Goal: Task Accomplishment & Management: Complete application form

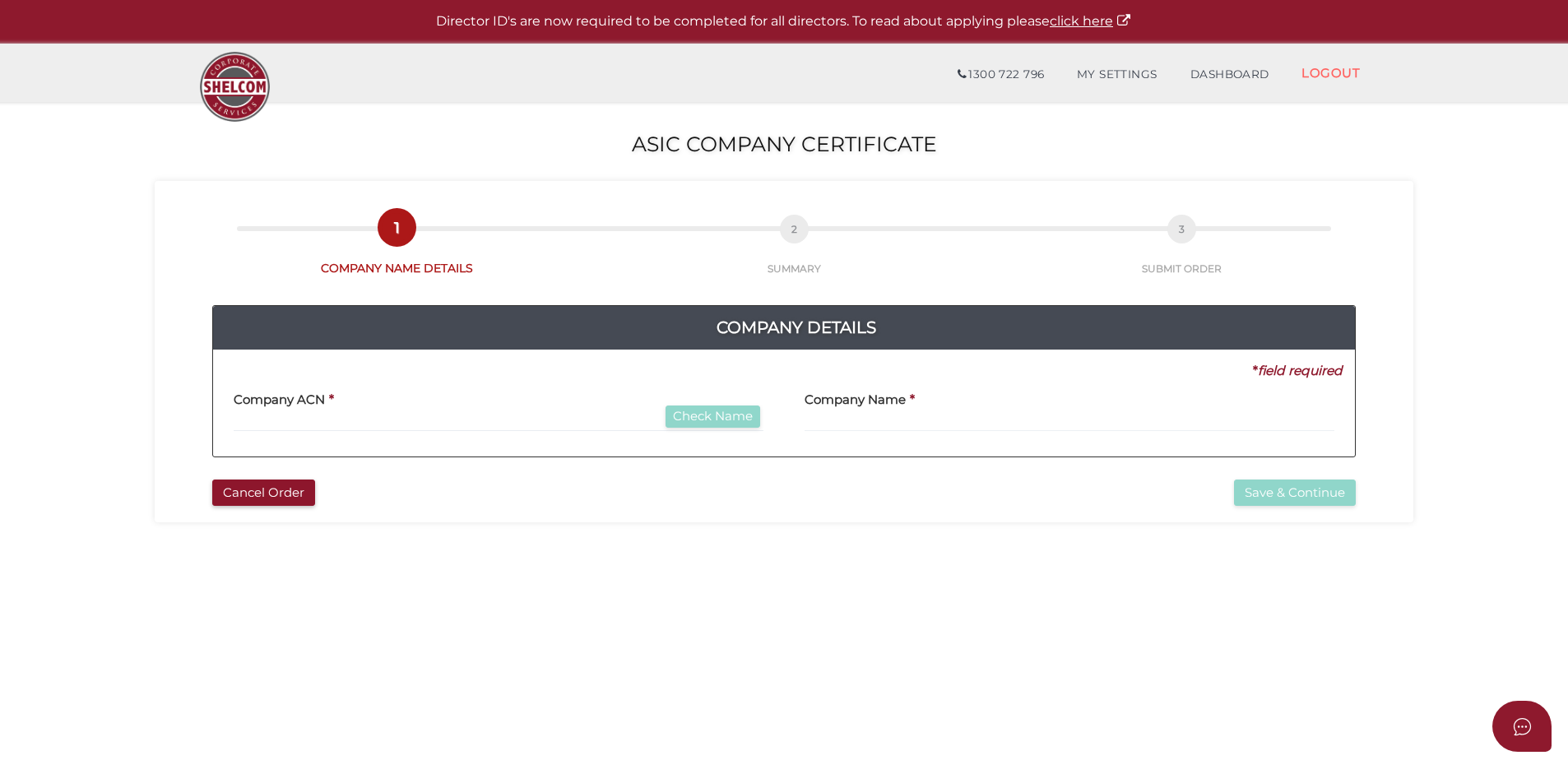
click at [363, 402] on div "Company ACN * Check Name" at bounding box center [498, 406] width 530 height 52
click at [436, 382] on div "Company ACN * Check Name" at bounding box center [498, 406] width 530 height 52
drag, startPoint x: 387, startPoint y: 394, endPoint x: 368, endPoint y: 404, distance: 21.5
click at [379, 398] on div "Company ACN * Check Name" at bounding box center [498, 406] width 530 height 52
click at [365, 407] on div "Company ACN * Check Name" at bounding box center [498, 406] width 530 height 52
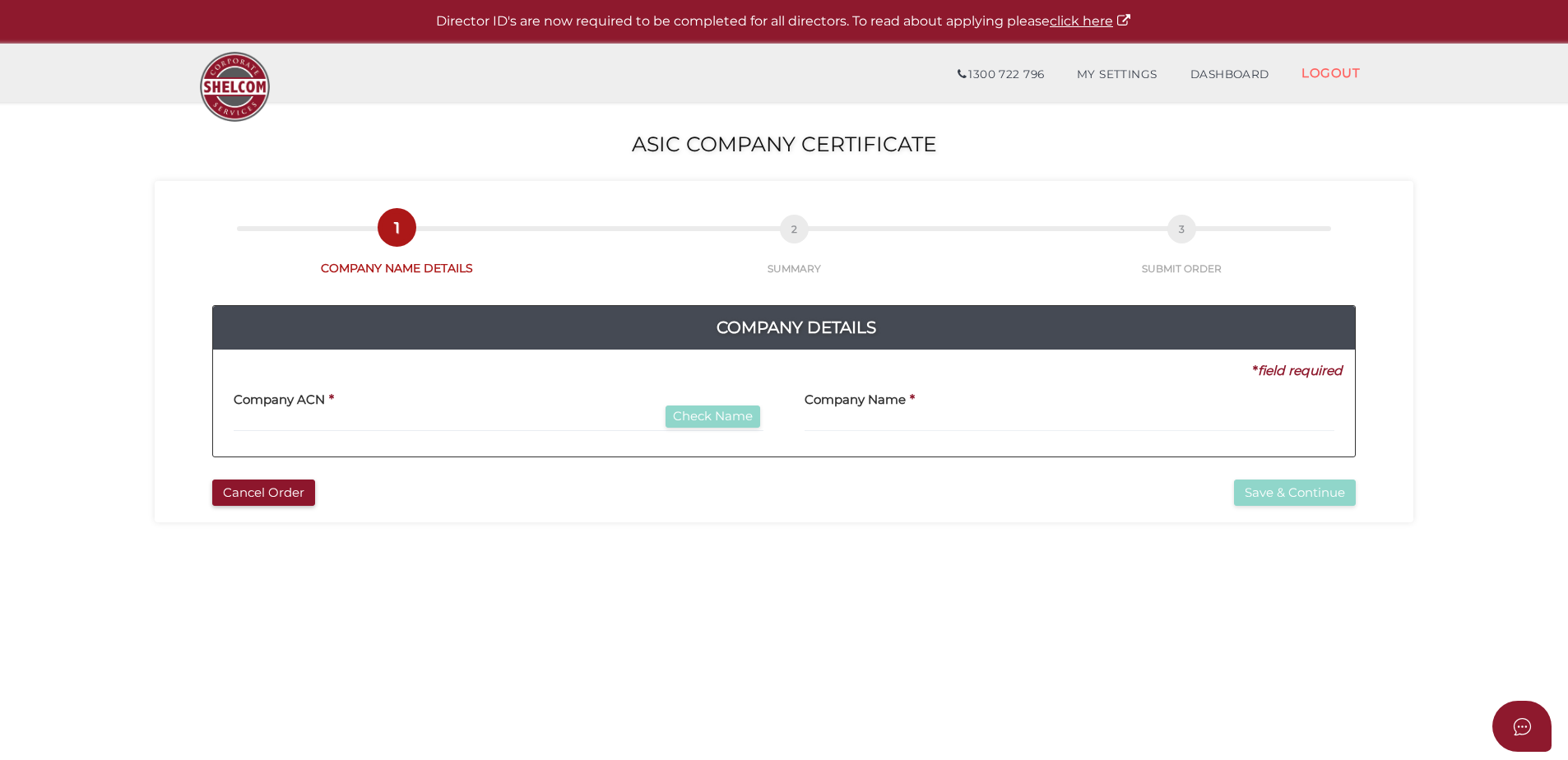
click at [361, 412] on div "Company ACN * Check Name" at bounding box center [498, 406] width 530 height 52
drag, startPoint x: 300, startPoint y: 426, endPoint x: 284, endPoint y: 428, distance: 16.1
click at [291, 428] on input "text" at bounding box center [498, 422] width 530 height 18
type input "620634077"
click at [742, 418] on button "Check Name" at bounding box center [712, 416] width 95 height 22
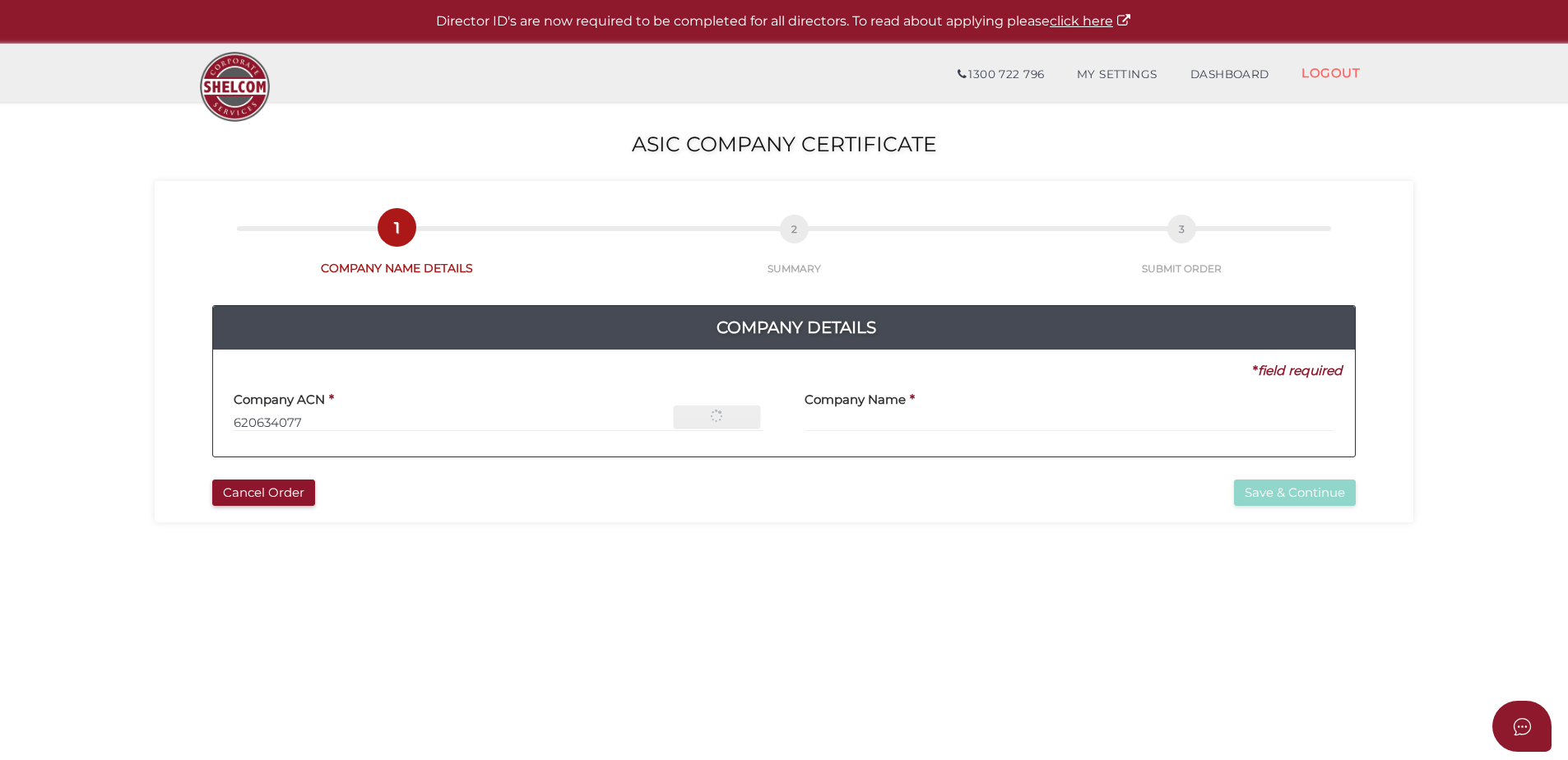
type input "[PERSON_NAME] VALE RECYCLED TIMBER AND BUILDING CENTRE PTY LTD"
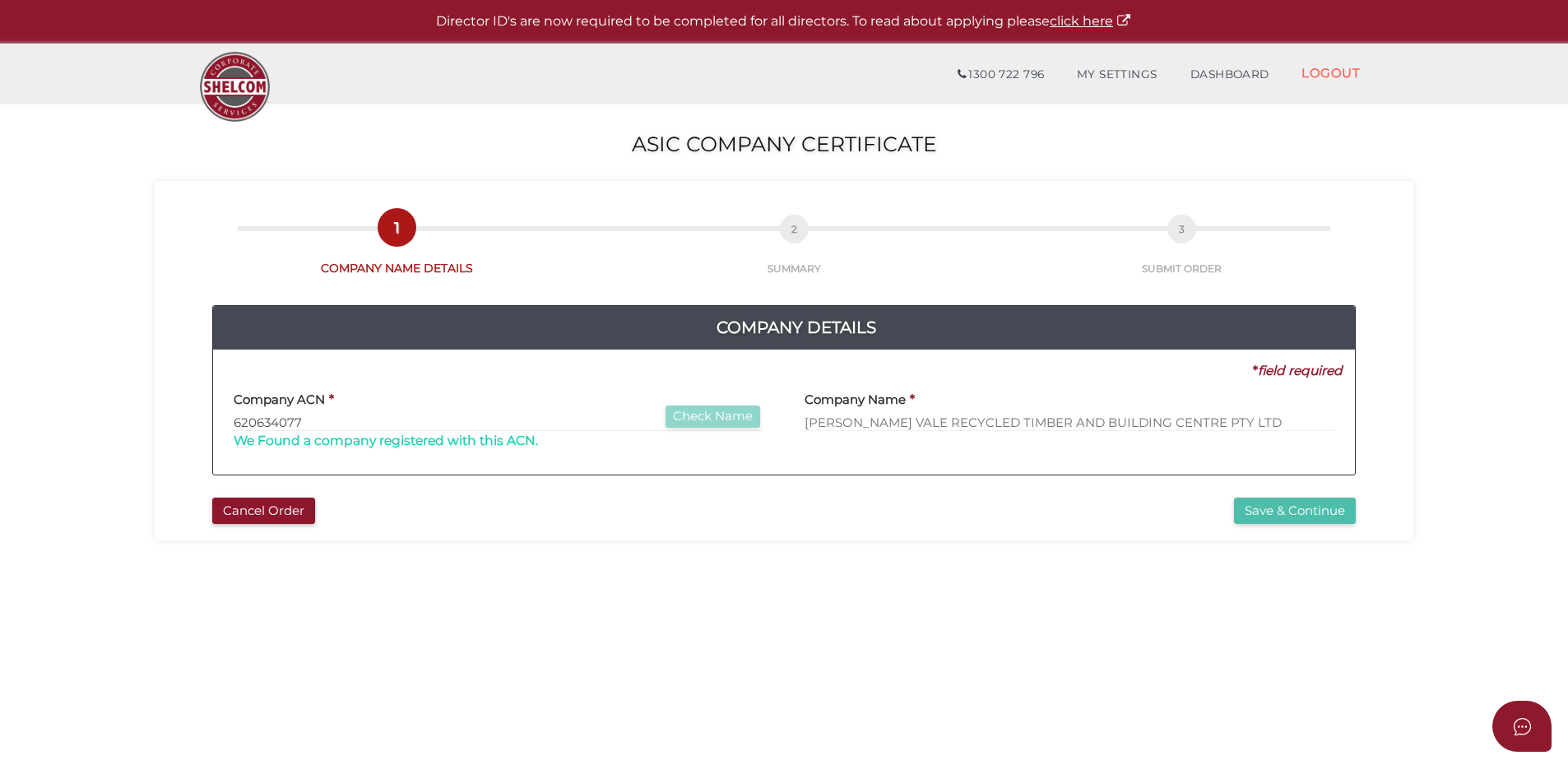
click at [1288, 511] on button "Save & Continue" at bounding box center [1295, 511] width 122 height 27
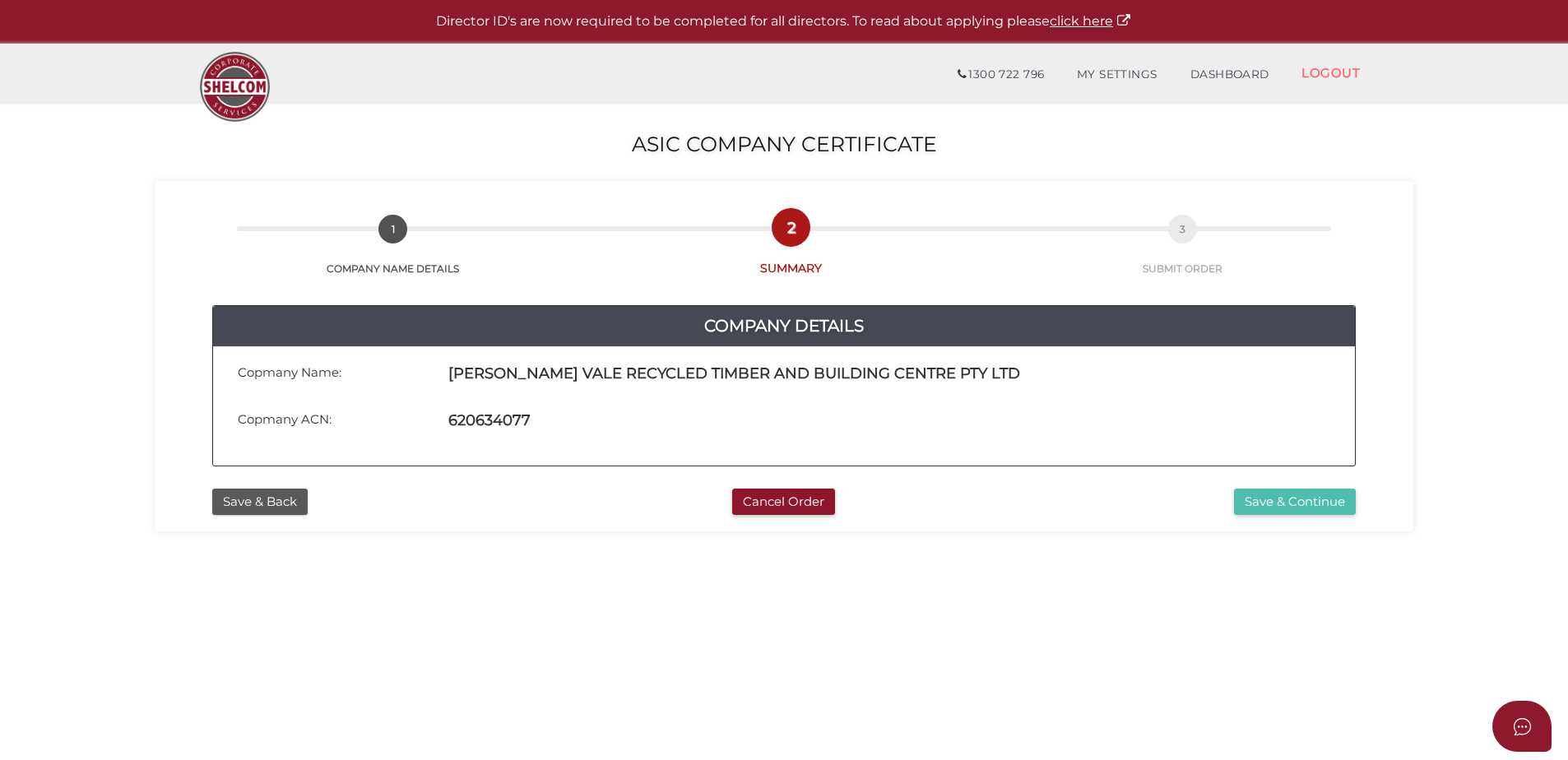
click at [1284, 498] on button "Save & Continue" at bounding box center [1295, 502] width 122 height 27
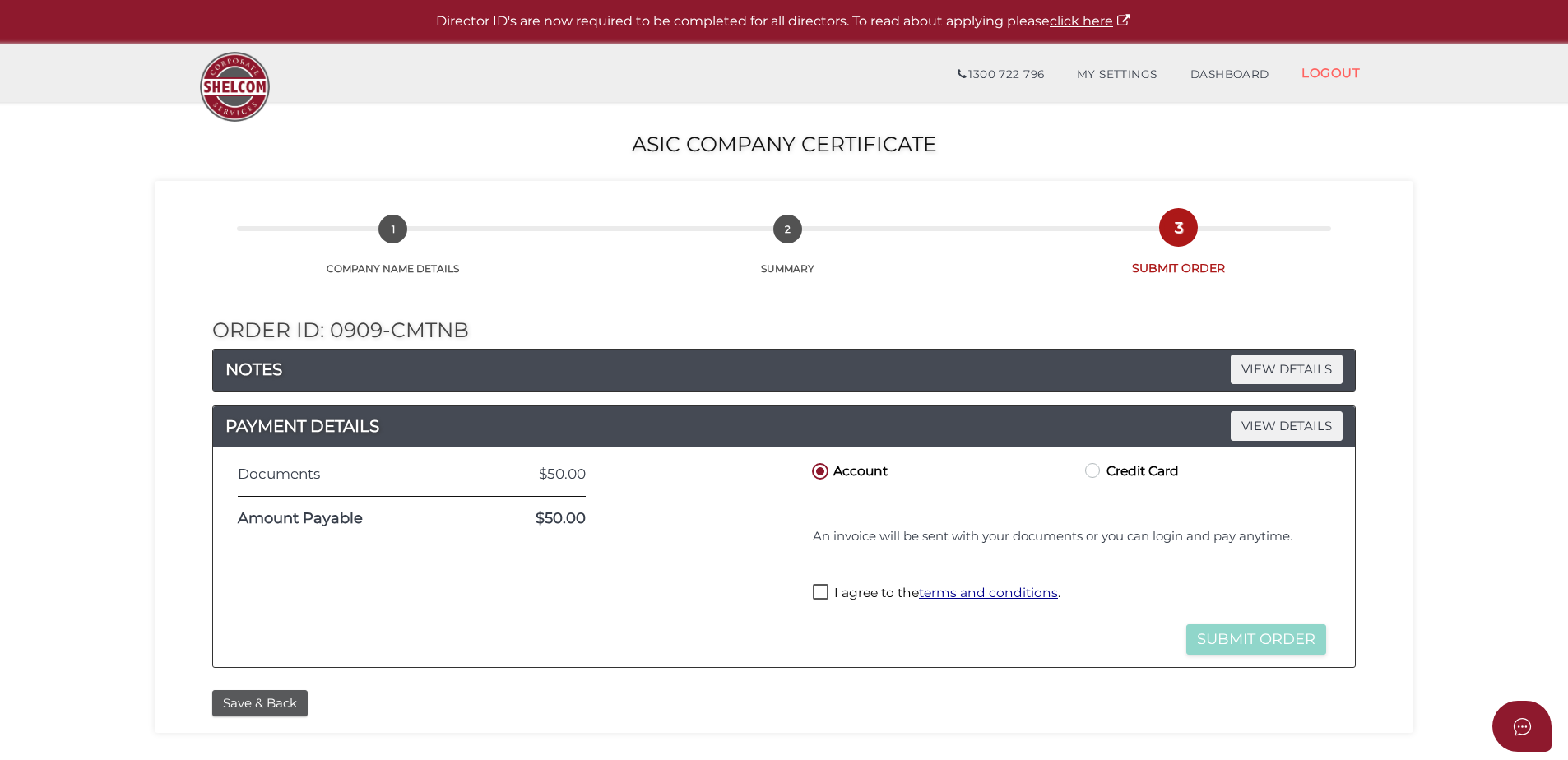
click at [814, 589] on label "I agree to the terms and conditions ." at bounding box center [936, 594] width 247 height 20
checkbox input "true"
click at [1257, 640] on button "Submit Order" at bounding box center [1256, 640] width 140 height 30
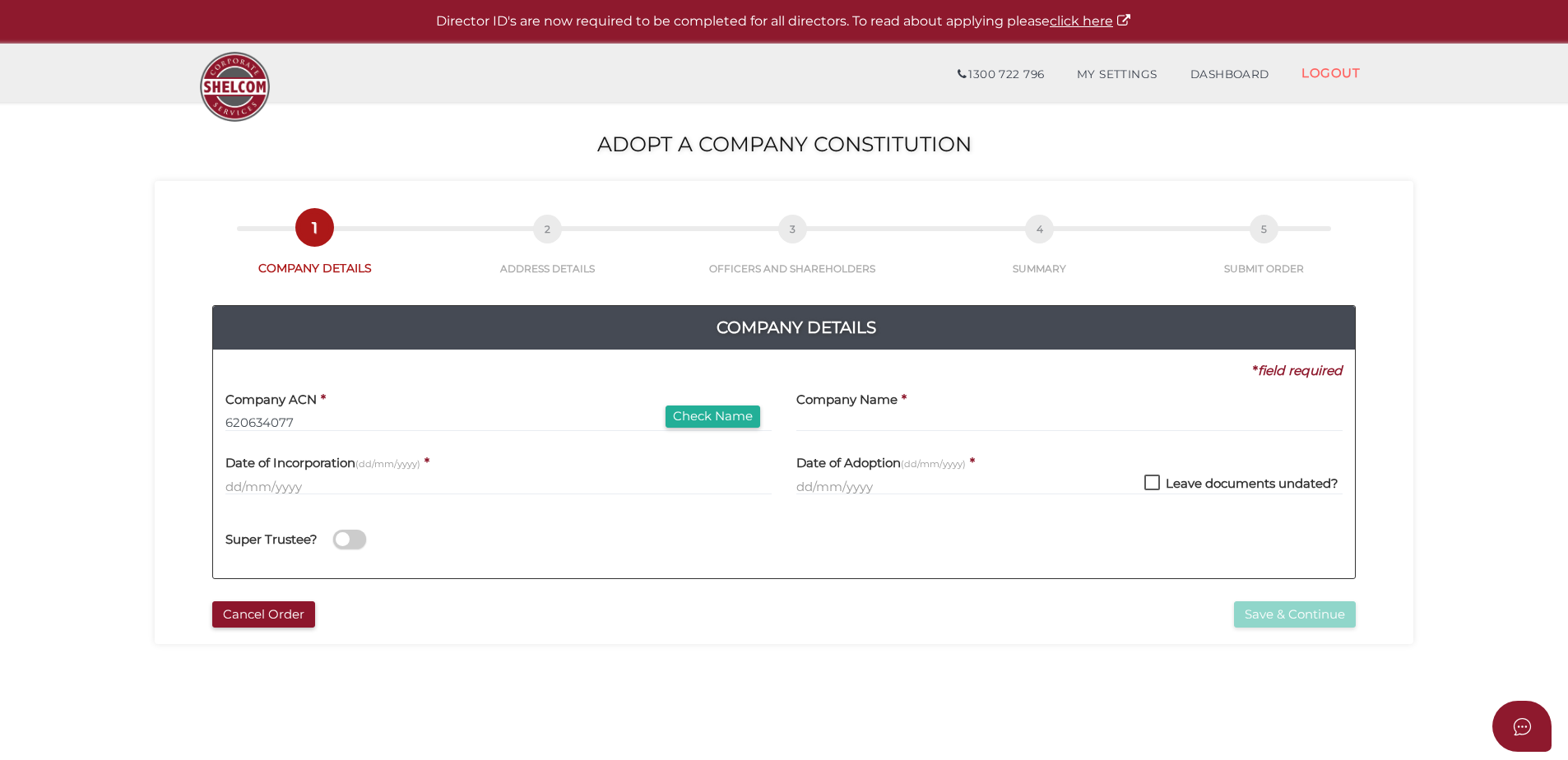
type input "620634077"
click at [683, 422] on button "Check Name" at bounding box center [712, 416] width 95 height 22
type input "[PERSON_NAME] VALE RECYCLED TIMBER AND BUILDING CENTRE PTY LTD"
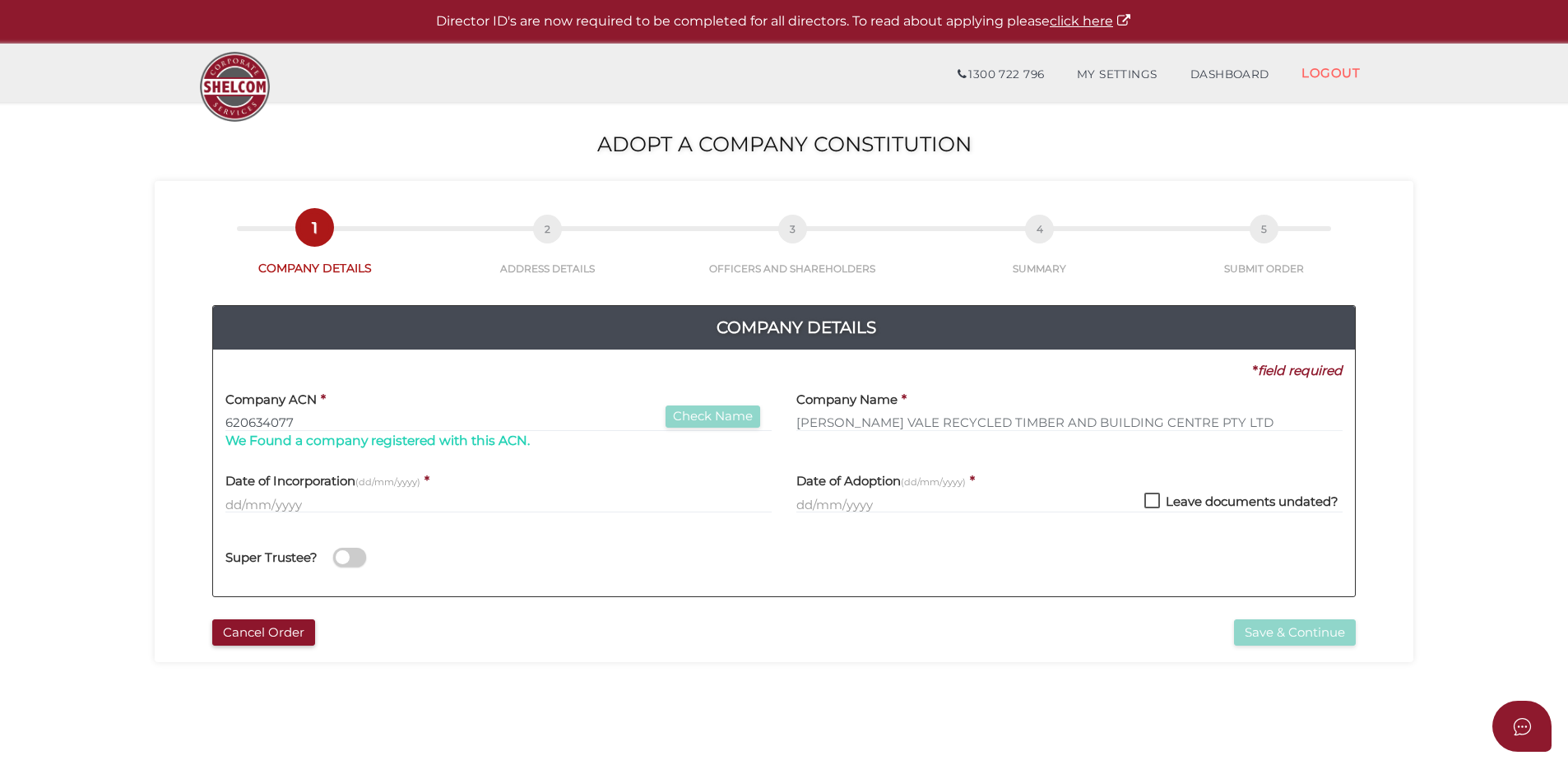
click at [1152, 501] on label "Leave documents undated?" at bounding box center [1241, 505] width 194 height 20
checkbox input "true"
click at [286, 508] on input "text" at bounding box center [498, 505] width 546 height 18
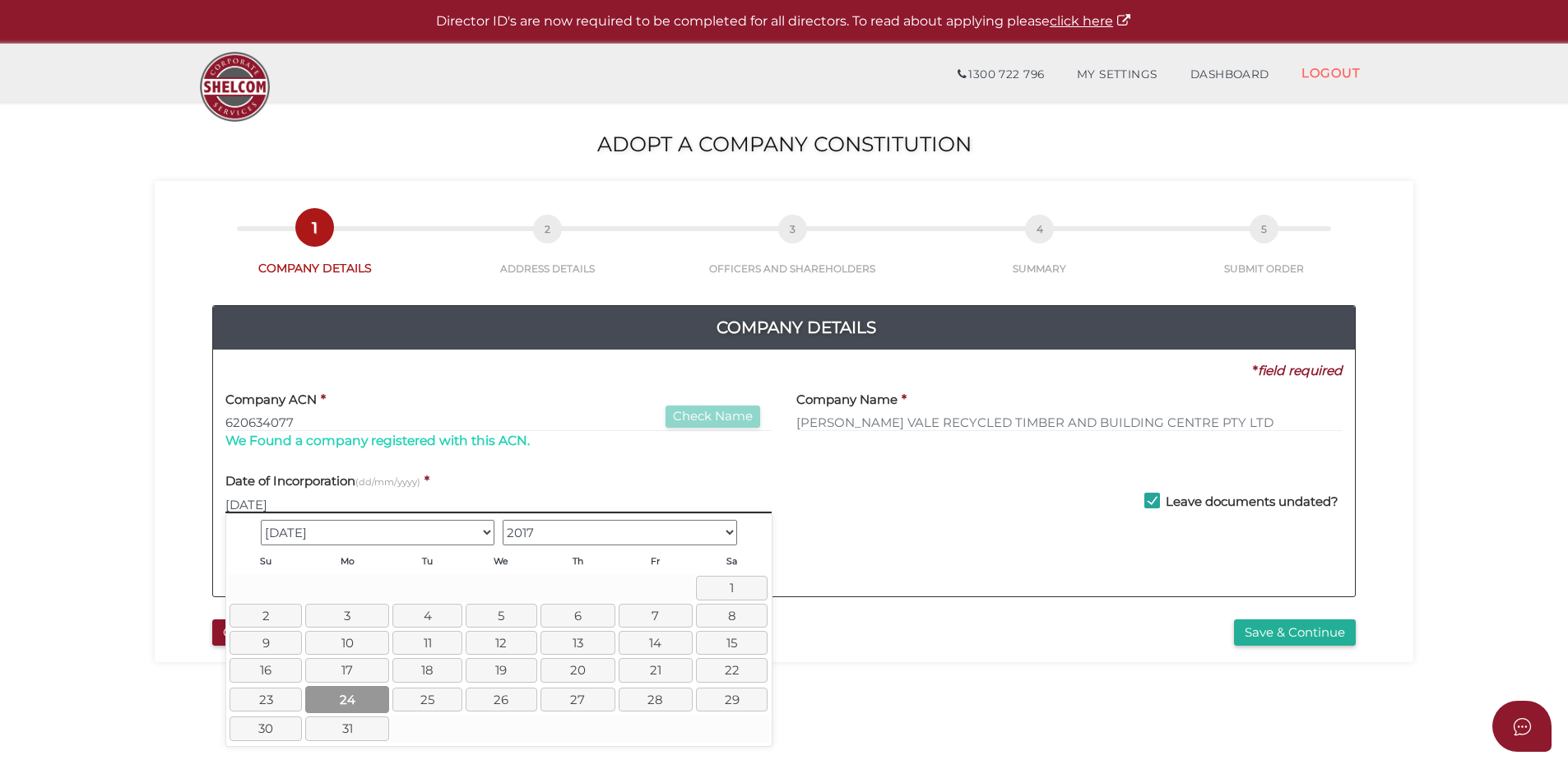
type input "24/07/2017"
click at [358, 693] on link "24" at bounding box center [347, 700] width 85 height 27
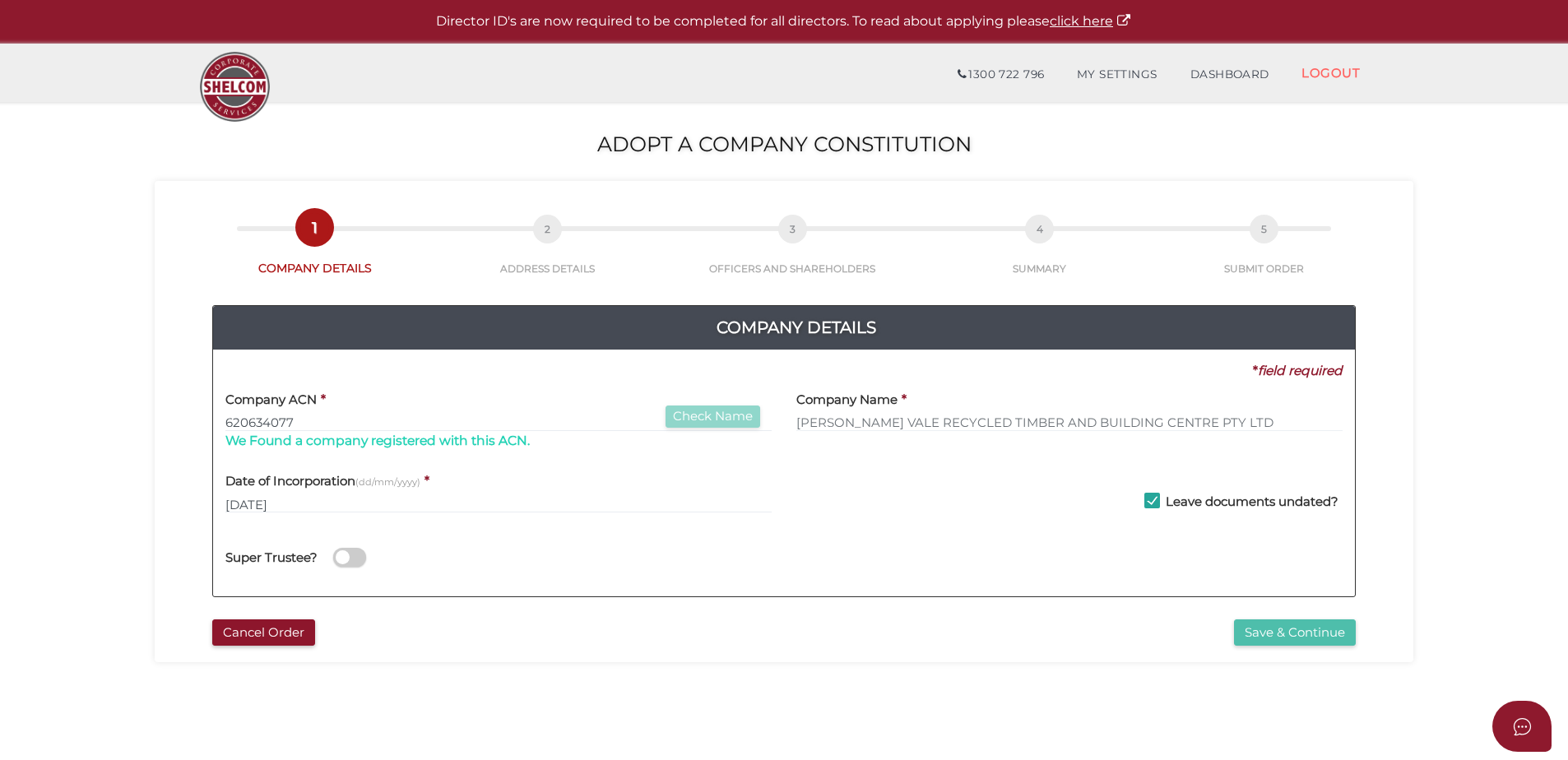
click at [1262, 631] on button "Save & Continue" at bounding box center [1295, 633] width 122 height 27
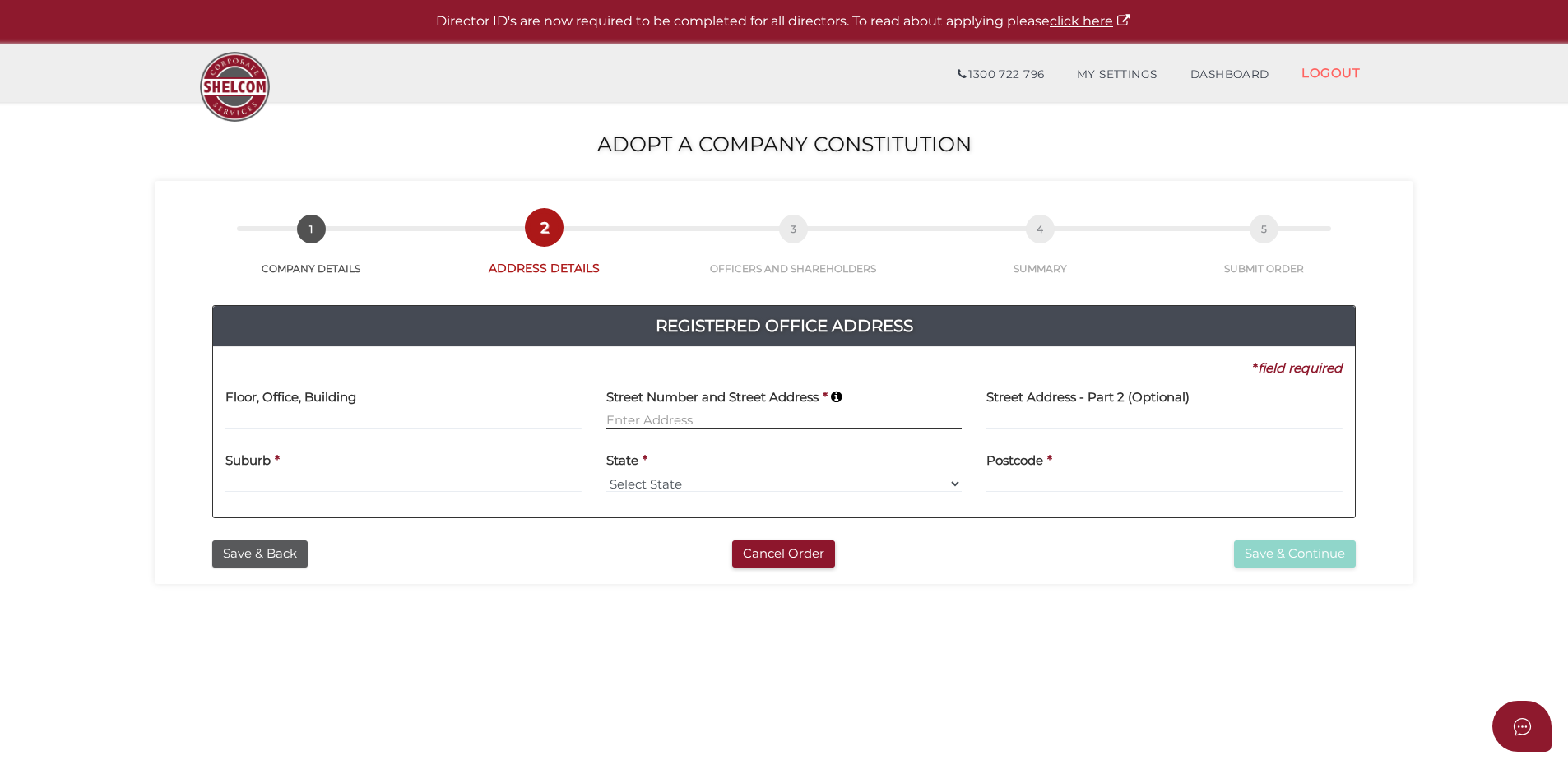
click at [606, 415] on input at bounding box center [784, 421] width 356 height 18
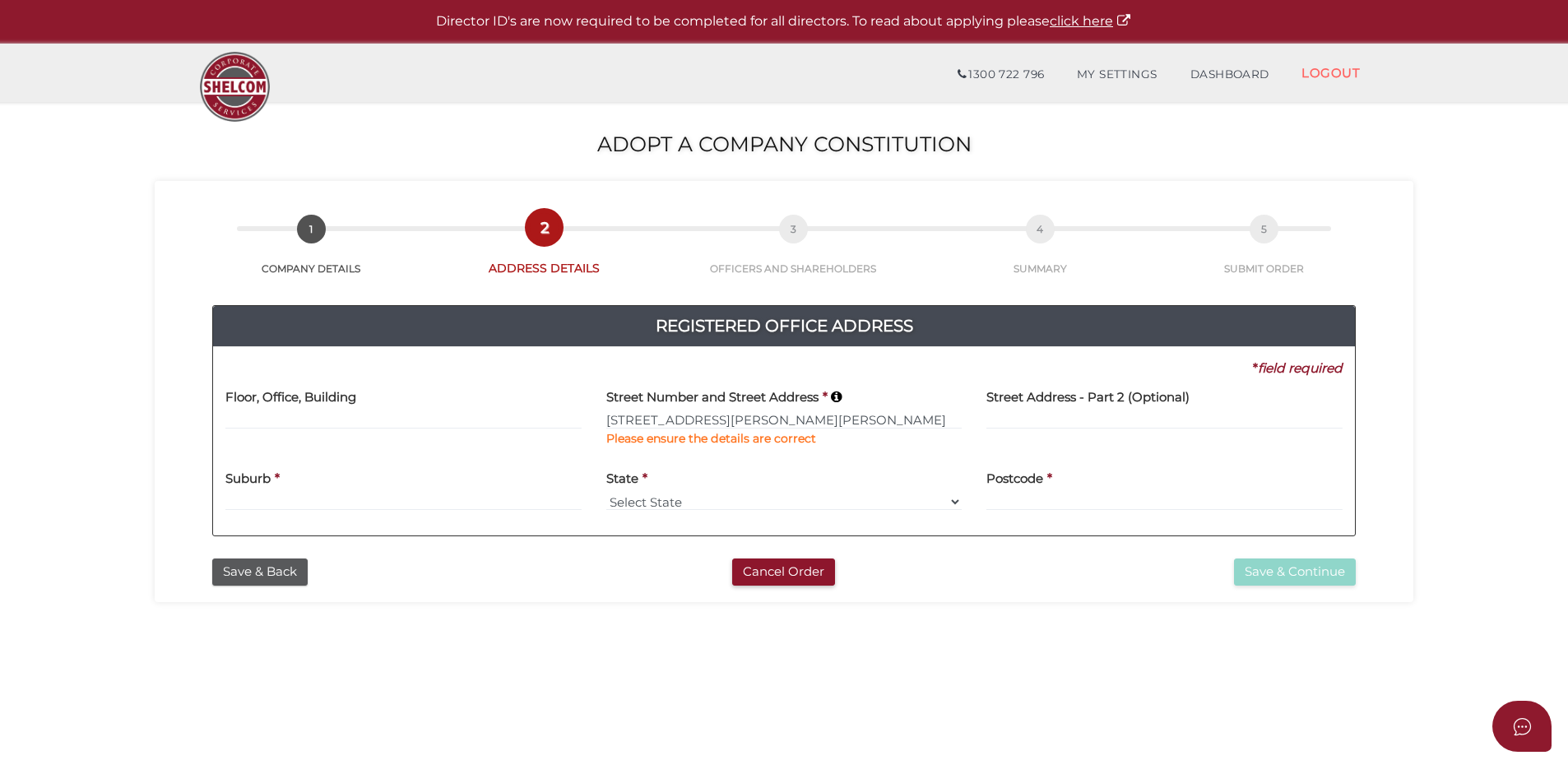
type input "[STREET_ADDRESS][PERSON_NAME]"
type input "[PERSON_NAME] Vale"
select select "[GEOGRAPHIC_DATA]"
type input "2577"
click at [1296, 578] on button "Save & Continue" at bounding box center [1295, 572] width 122 height 27
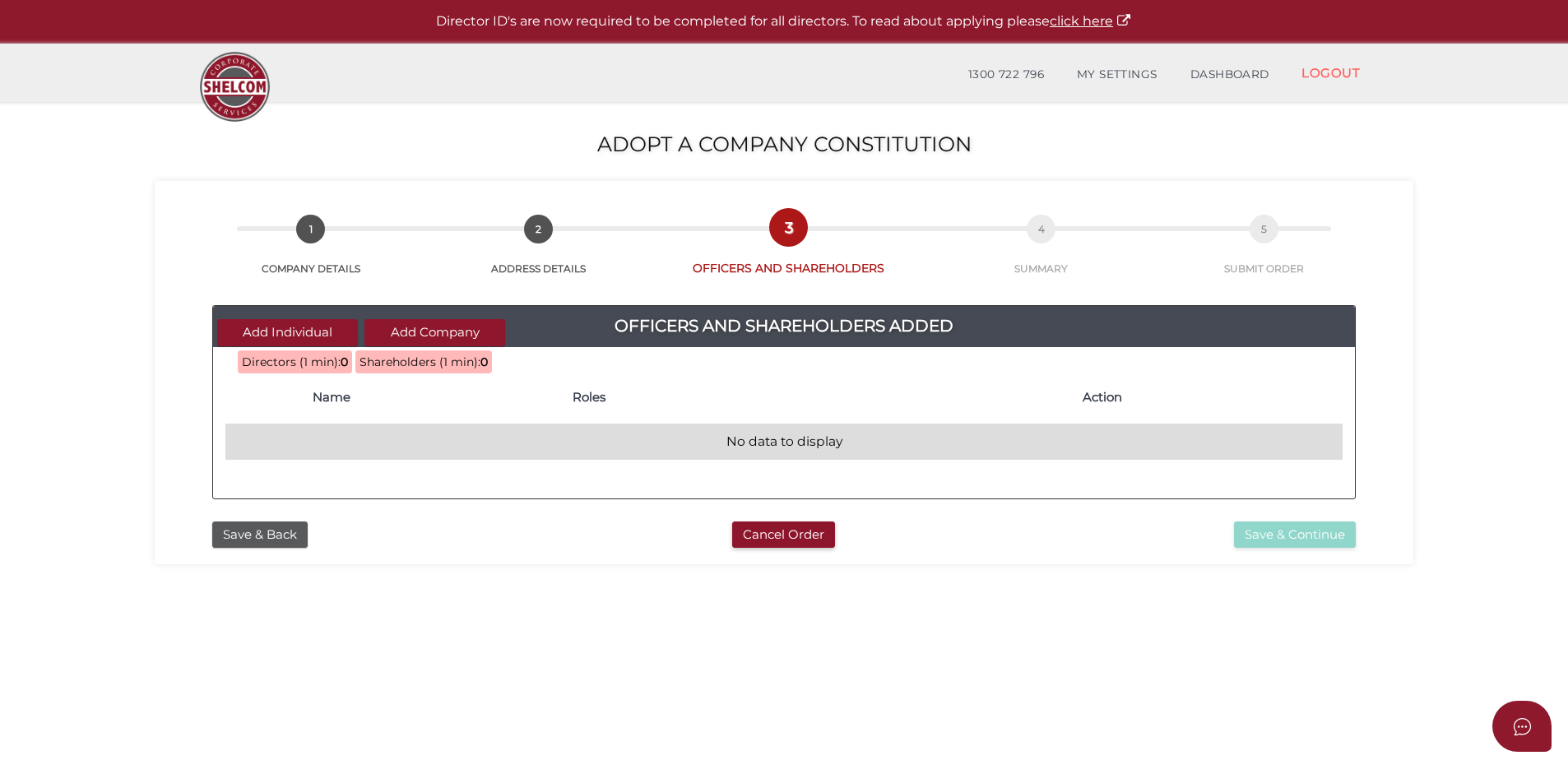
click at [312, 437] on td "No data to display" at bounding box center [784, 442] width 1117 height 35
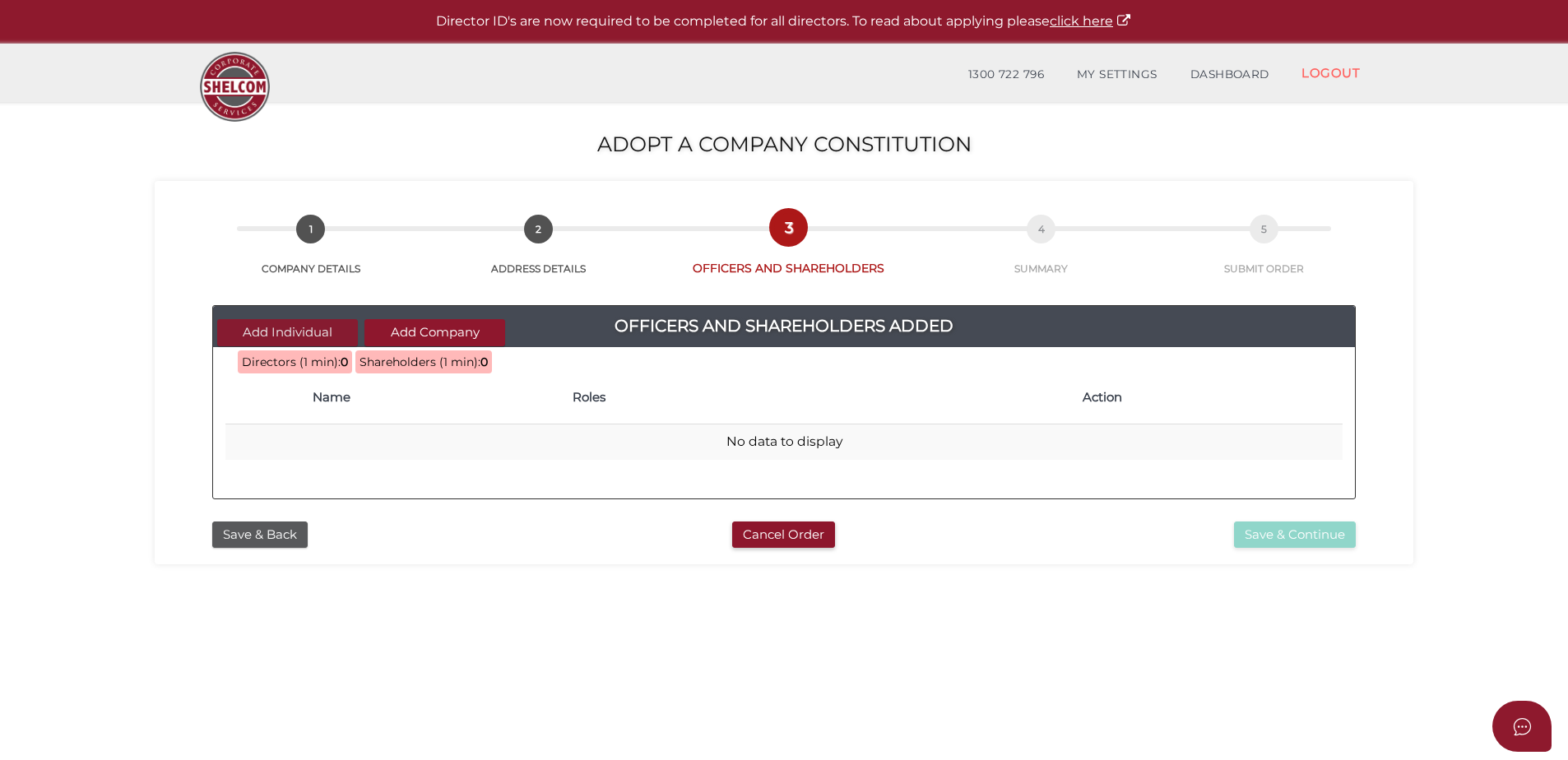
click at [285, 329] on button "Add Individual" at bounding box center [287, 332] width 140 height 27
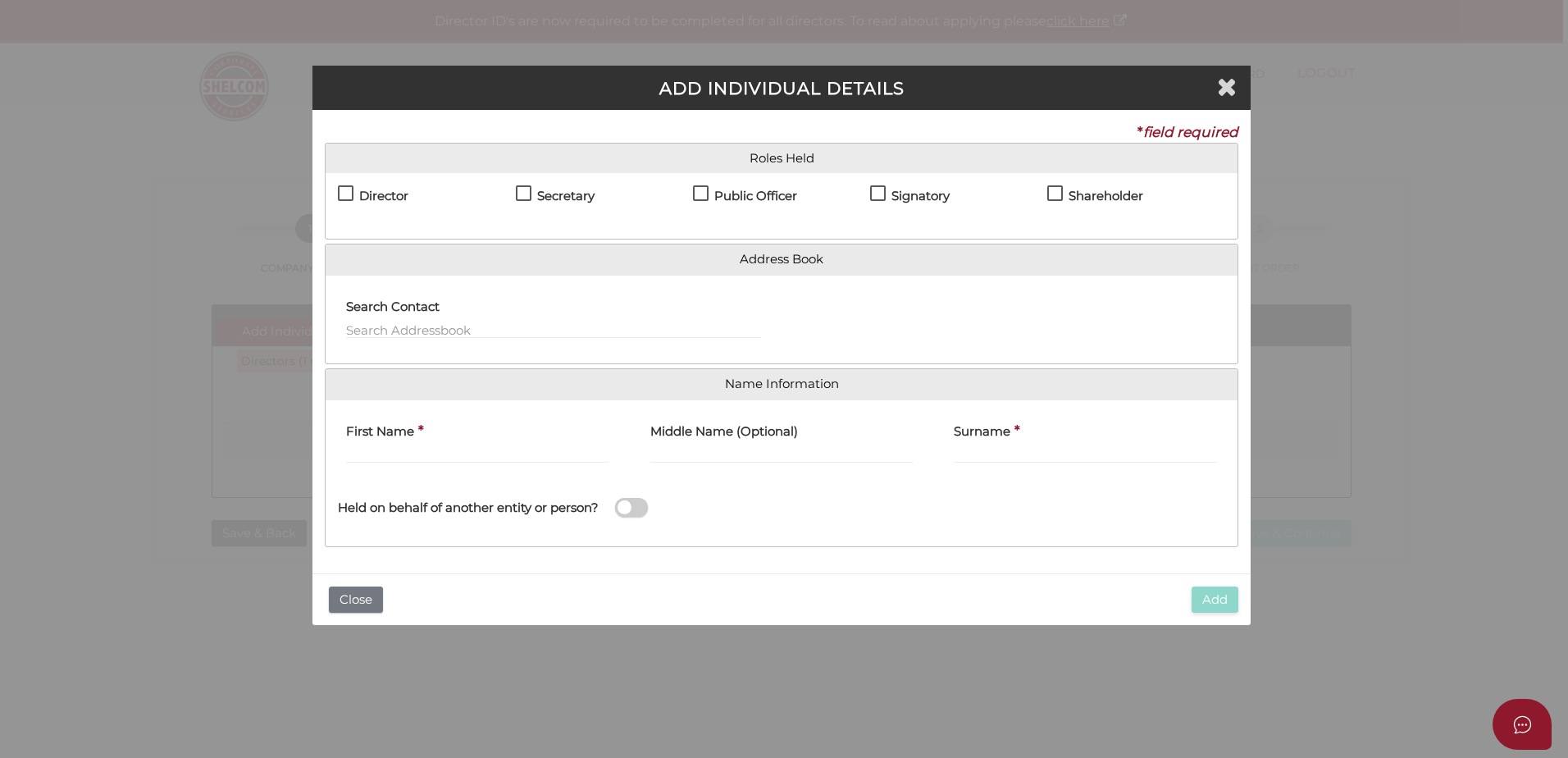
click at [351, 197] on label "Director" at bounding box center [374, 199] width 70 height 20
checkbox input "true"
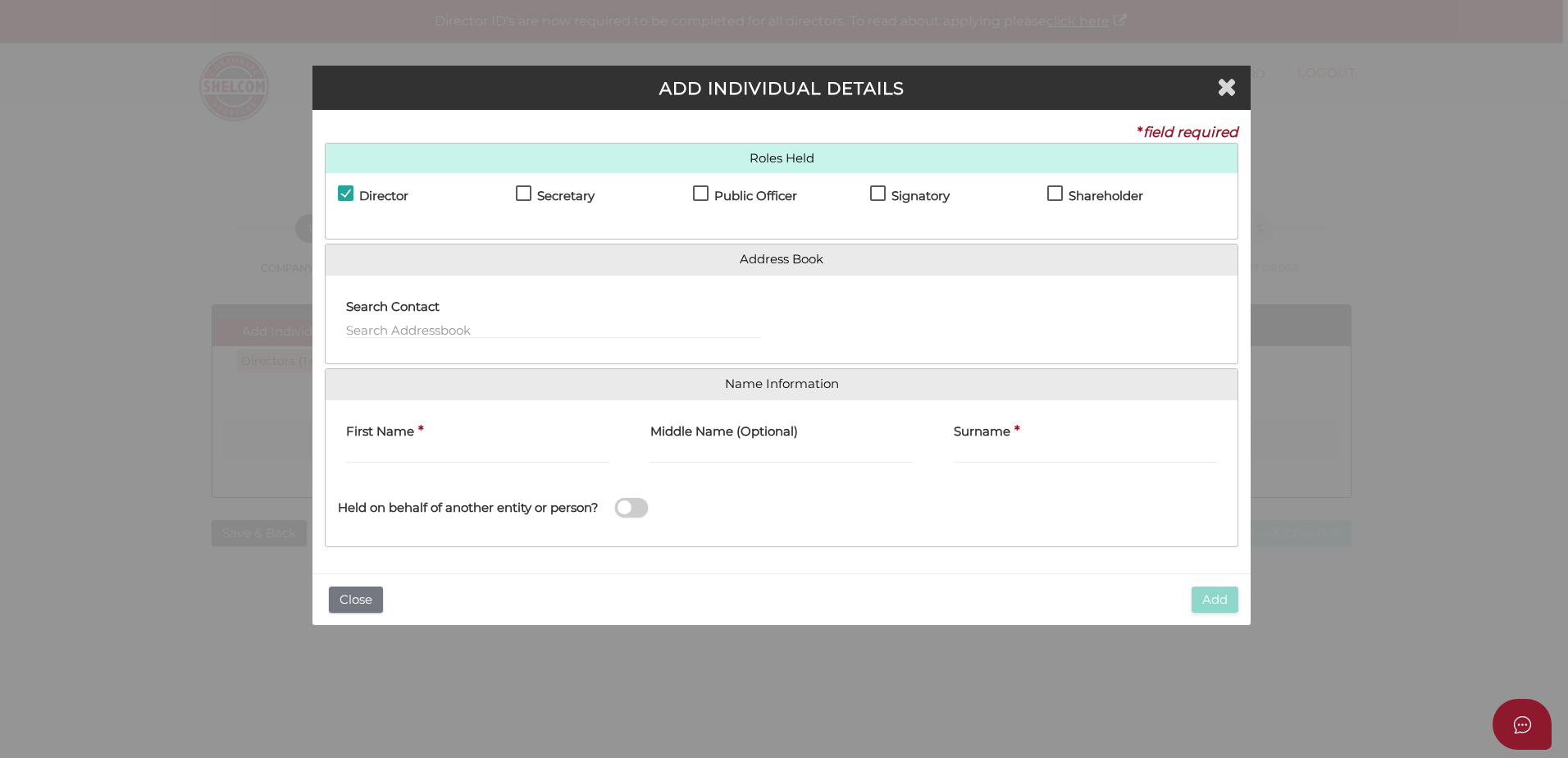
click at [520, 194] on label "Secretary" at bounding box center [555, 199] width 78 height 20
checkbox input "true"
click at [1051, 193] on label "Shareholder" at bounding box center [1095, 199] width 96 height 20
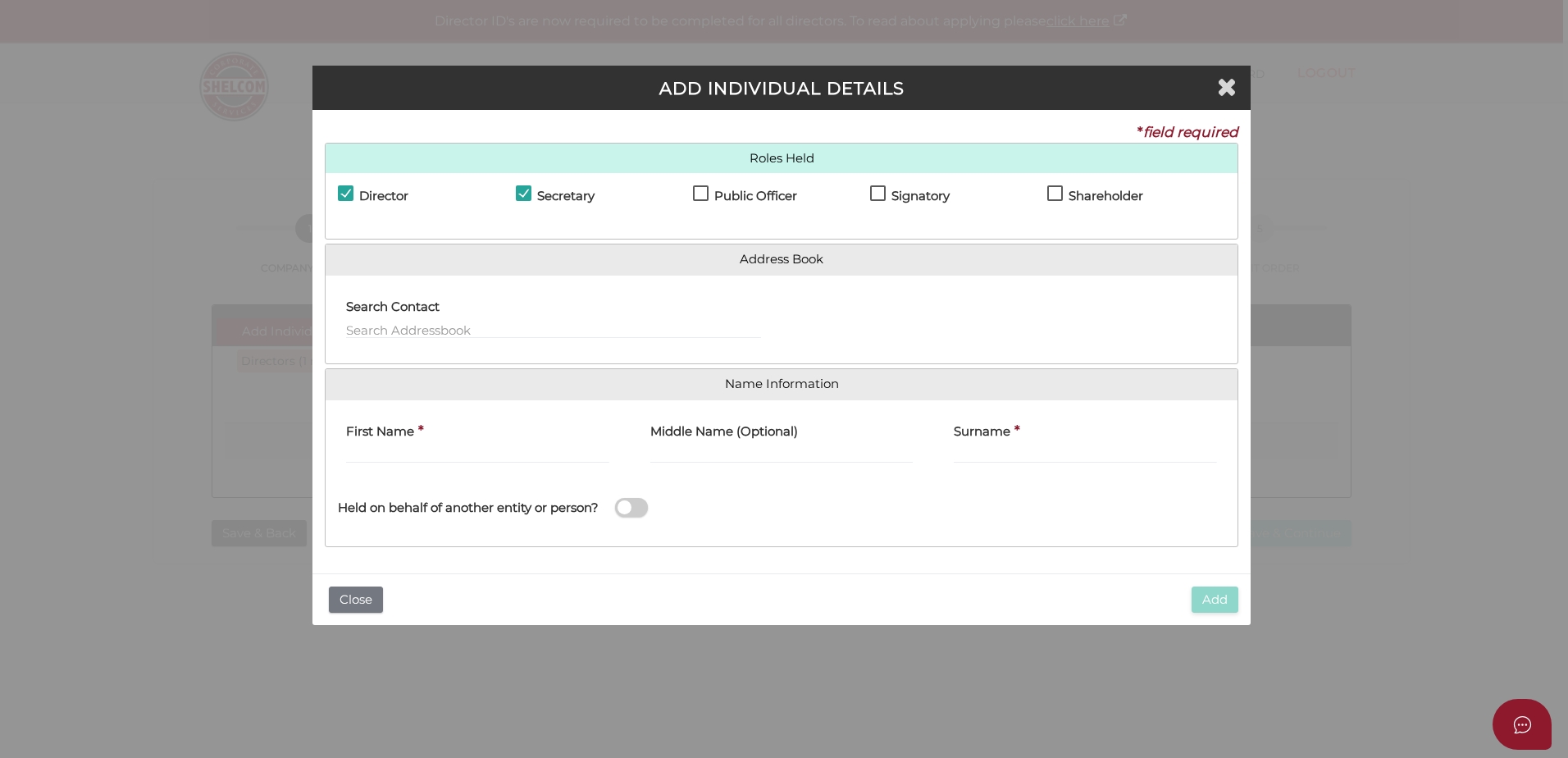
checkbox input "true"
click at [873, 191] on label "Signatory" at bounding box center [910, 199] width 79 height 20
checkbox input "true"
click at [703, 190] on label "Public Officer" at bounding box center [745, 199] width 104 height 20
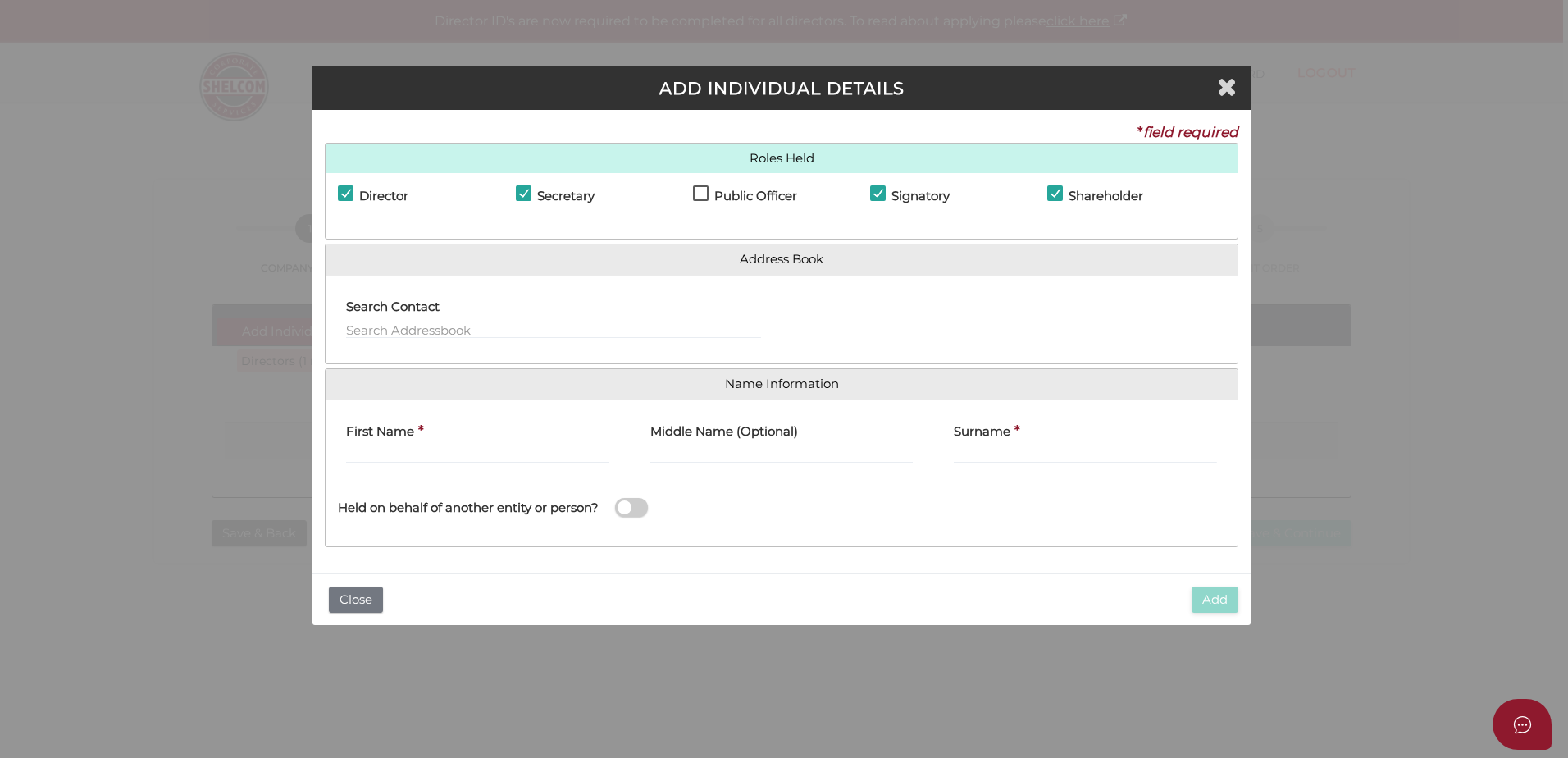
checkbox input "true"
click at [371, 467] on div "First Name *" at bounding box center [477, 444] width 304 height 64
click at [378, 464] on input "First Name" at bounding box center [477, 455] width 263 height 18
click at [375, 470] on div "First Name *" at bounding box center [477, 444] width 304 height 64
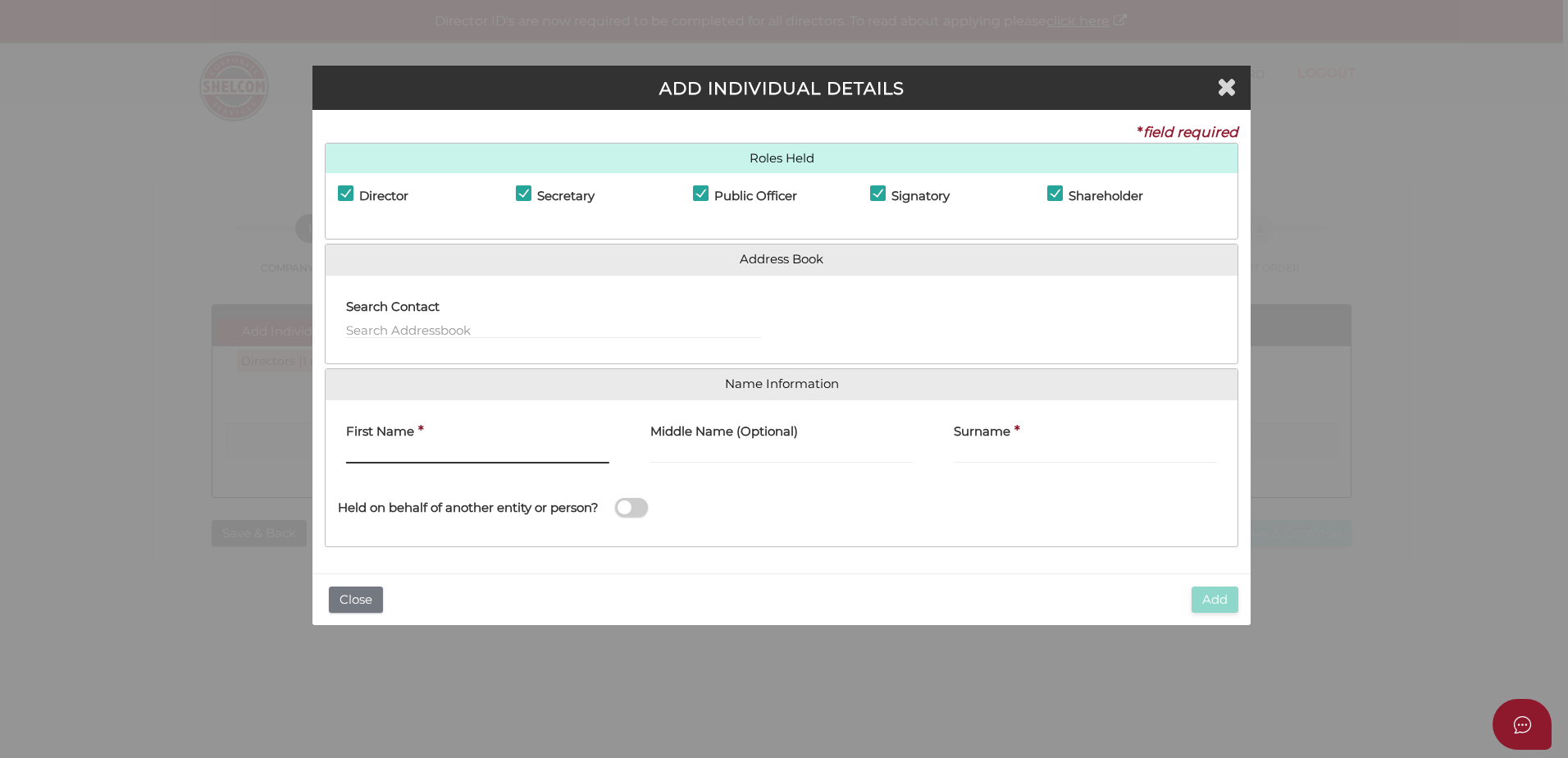
click at [375, 462] on input "First Name" at bounding box center [477, 455] width 263 height 18
type input "Kieran"
type input "Francis"
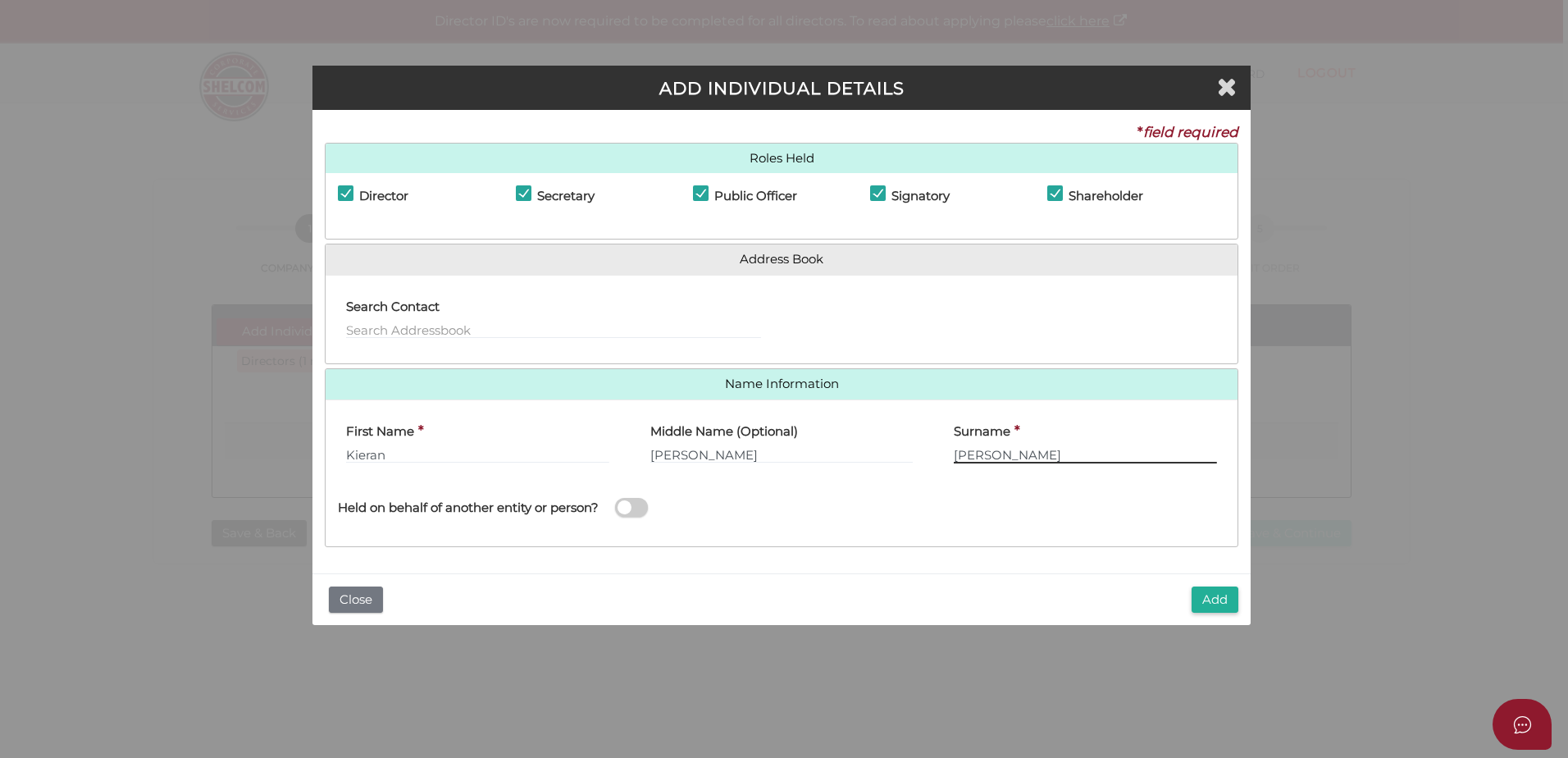
type input "O'Grady"
click at [1209, 602] on button "Add" at bounding box center [1215, 600] width 47 height 27
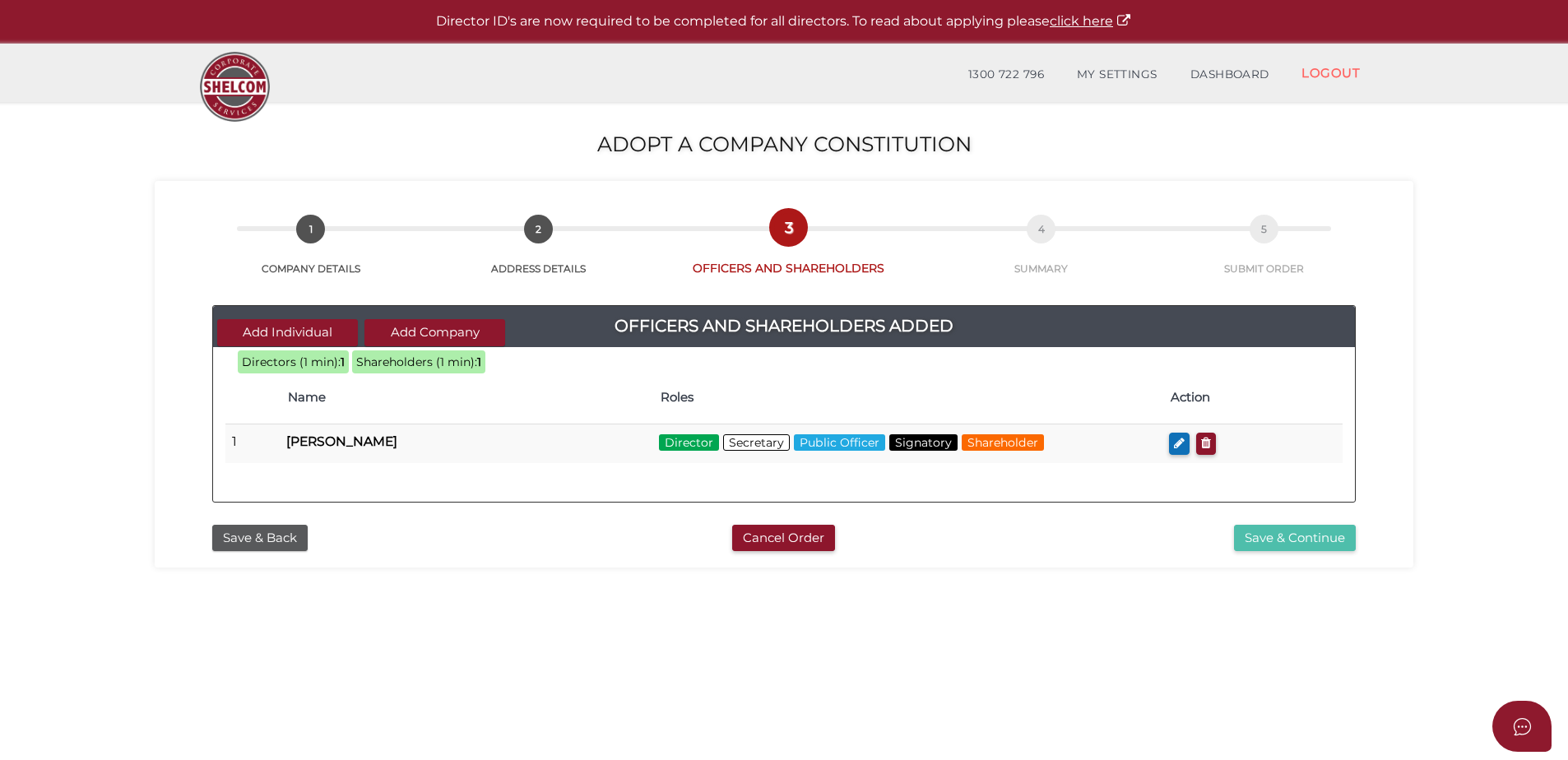
click at [1307, 537] on button "Save & Continue" at bounding box center [1295, 538] width 122 height 27
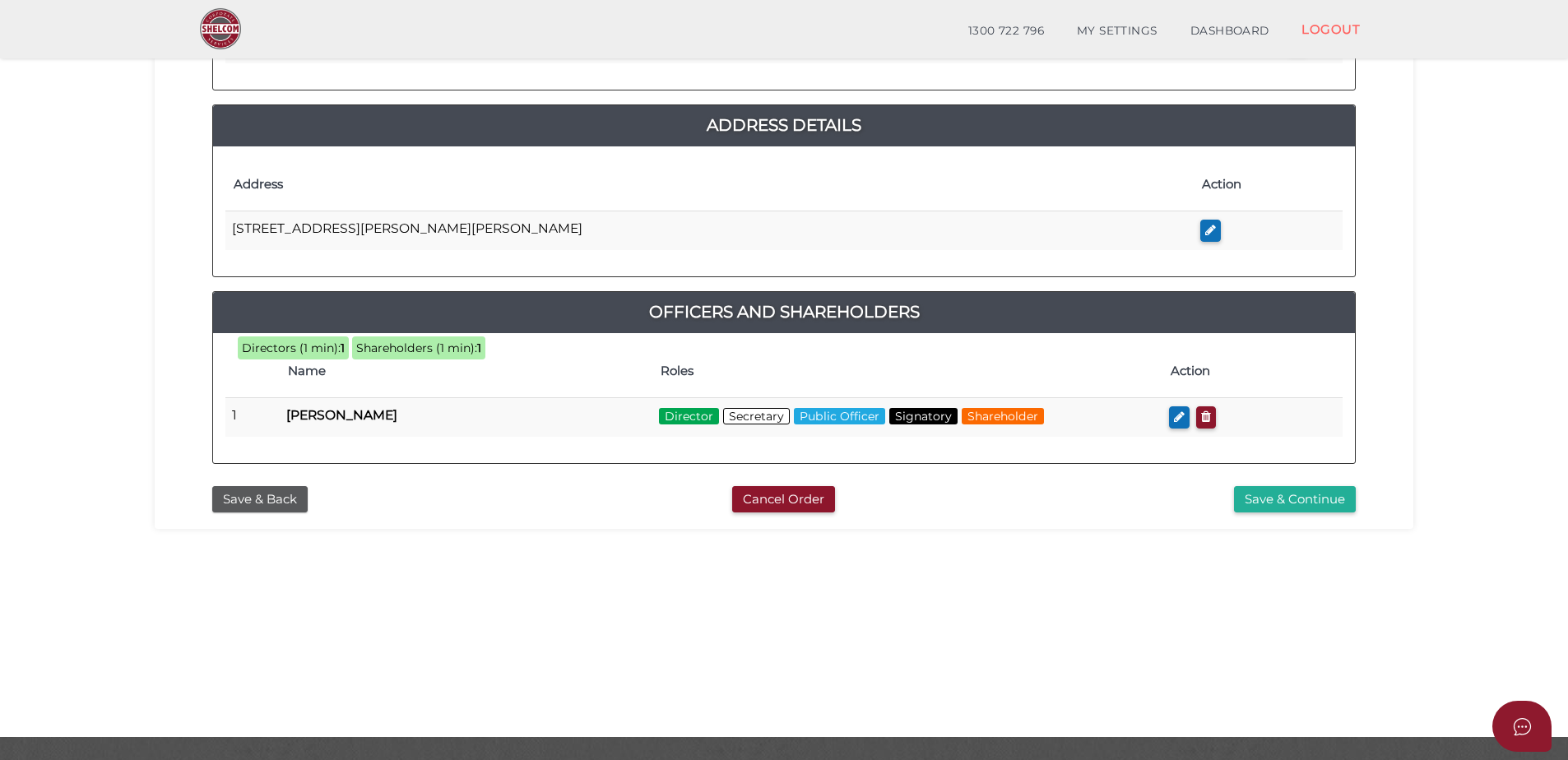
scroll to position [369, 0]
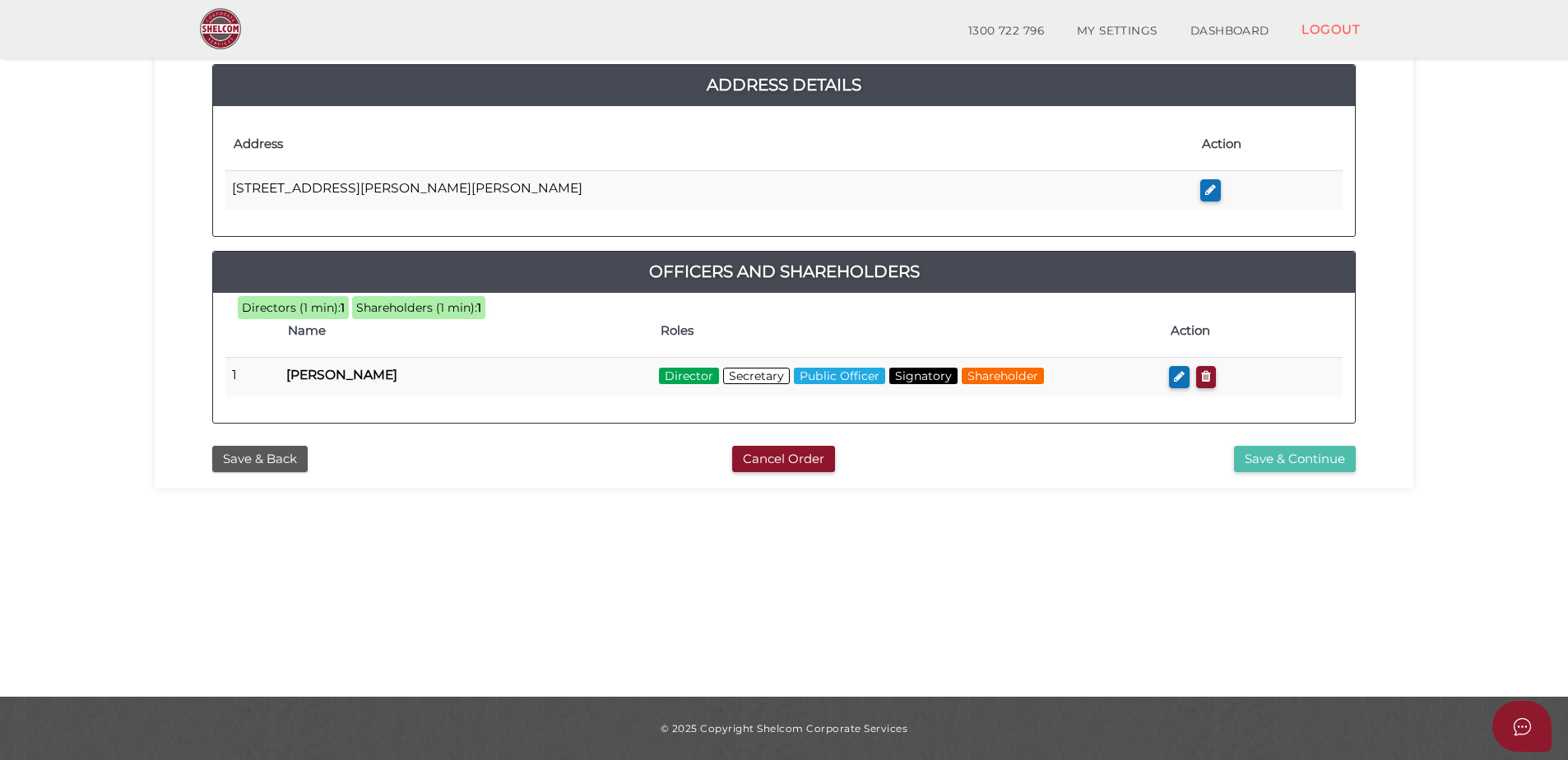
click at [1263, 460] on button "Save & Continue" at bounding box center [1295, 460] width 122 height 27
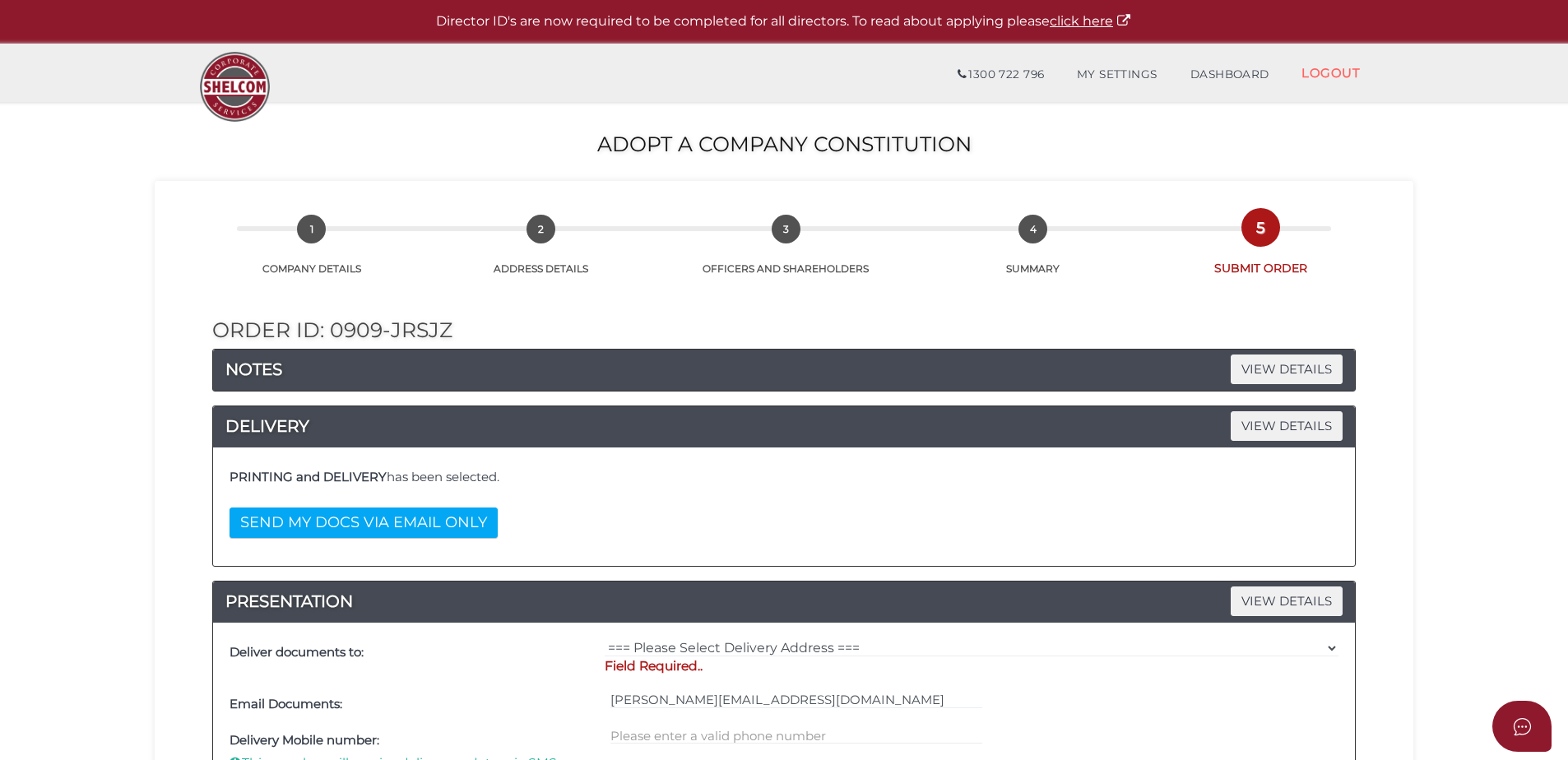
scroll to position [164, 0]
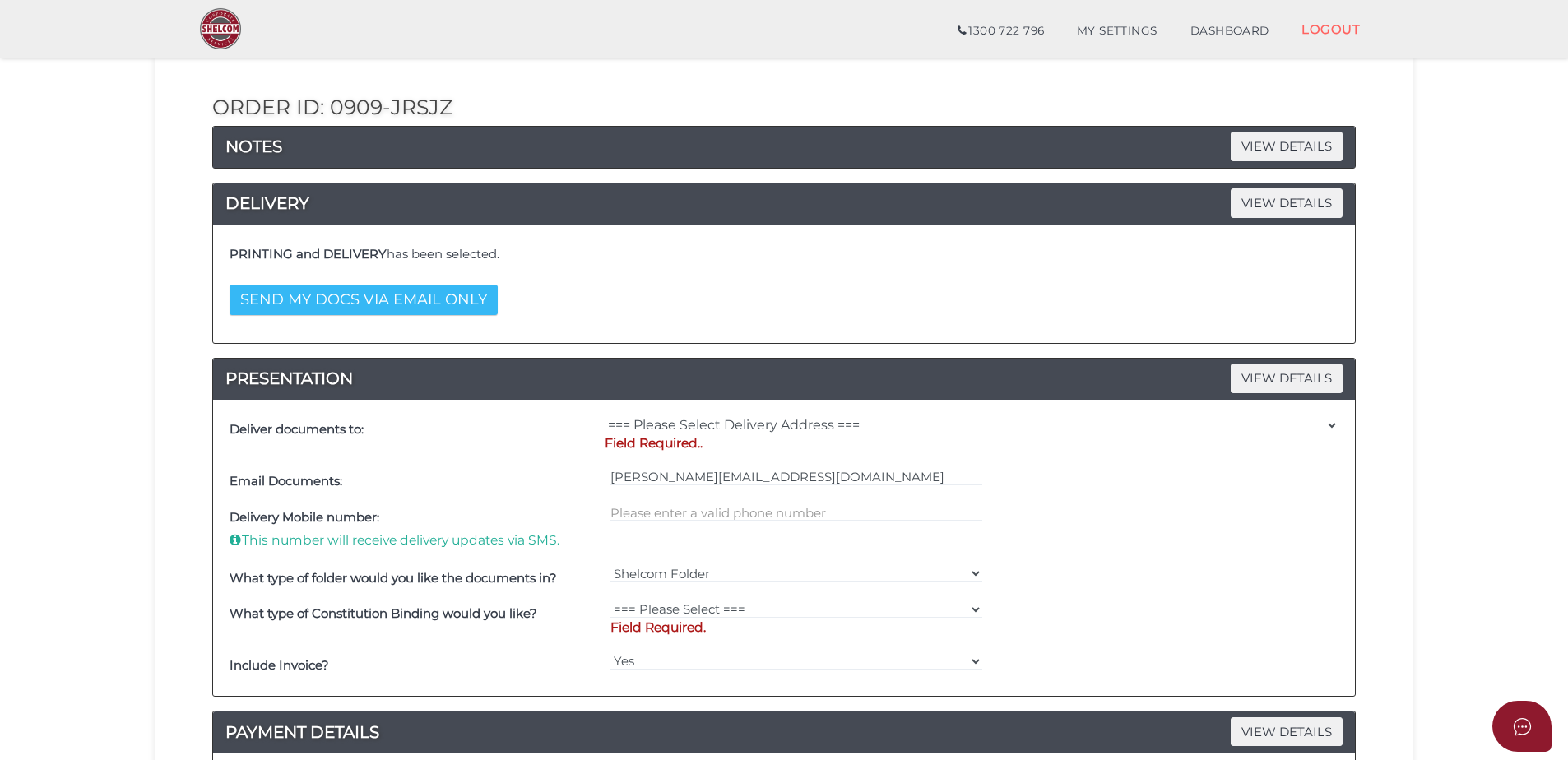
click at [448, 302] on button "SEND MY DOCS VIA EMAIL ONLY" at bounding box center [364, 300] width 269 height 30
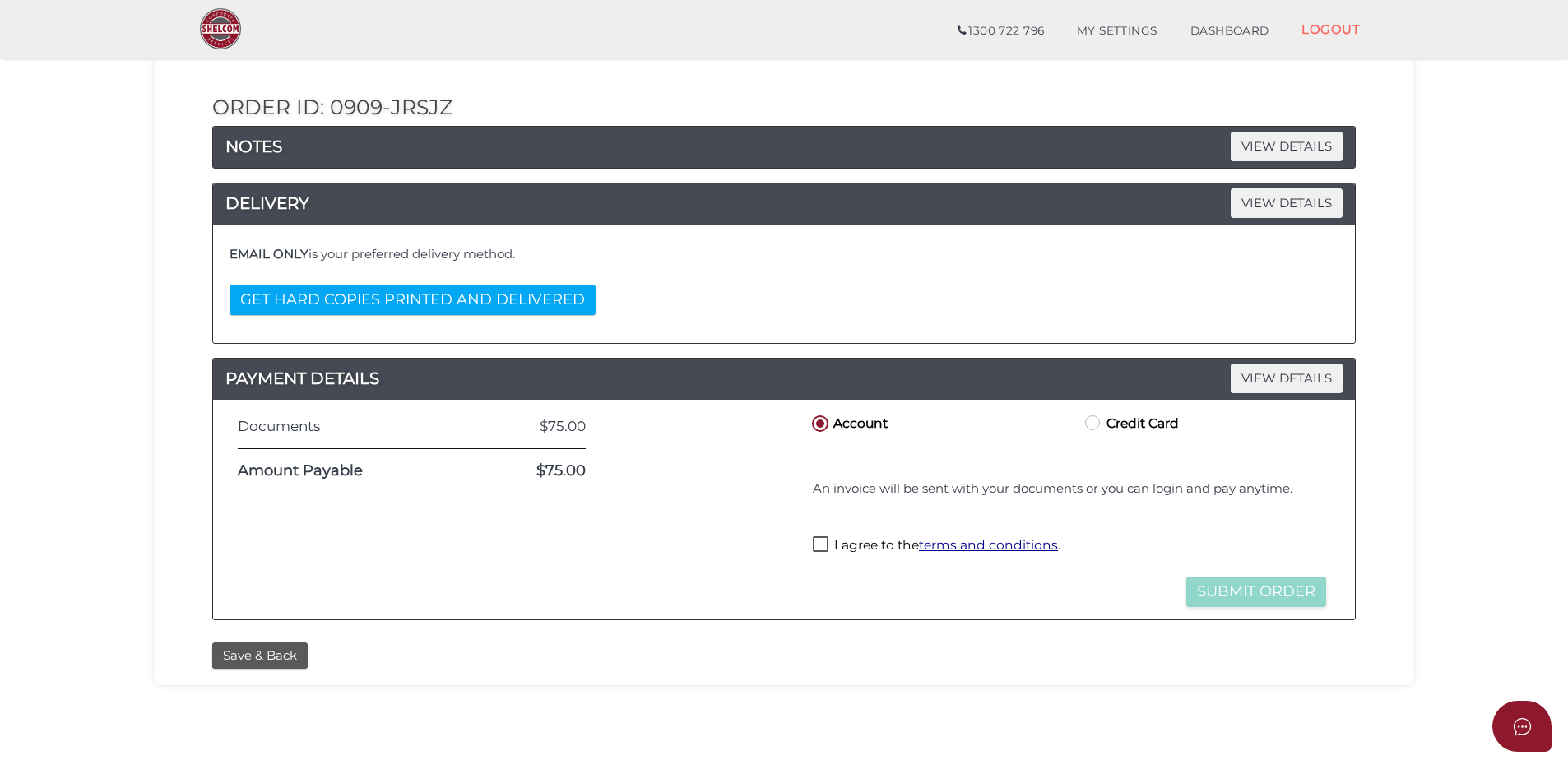
scroll to position [329, 0]
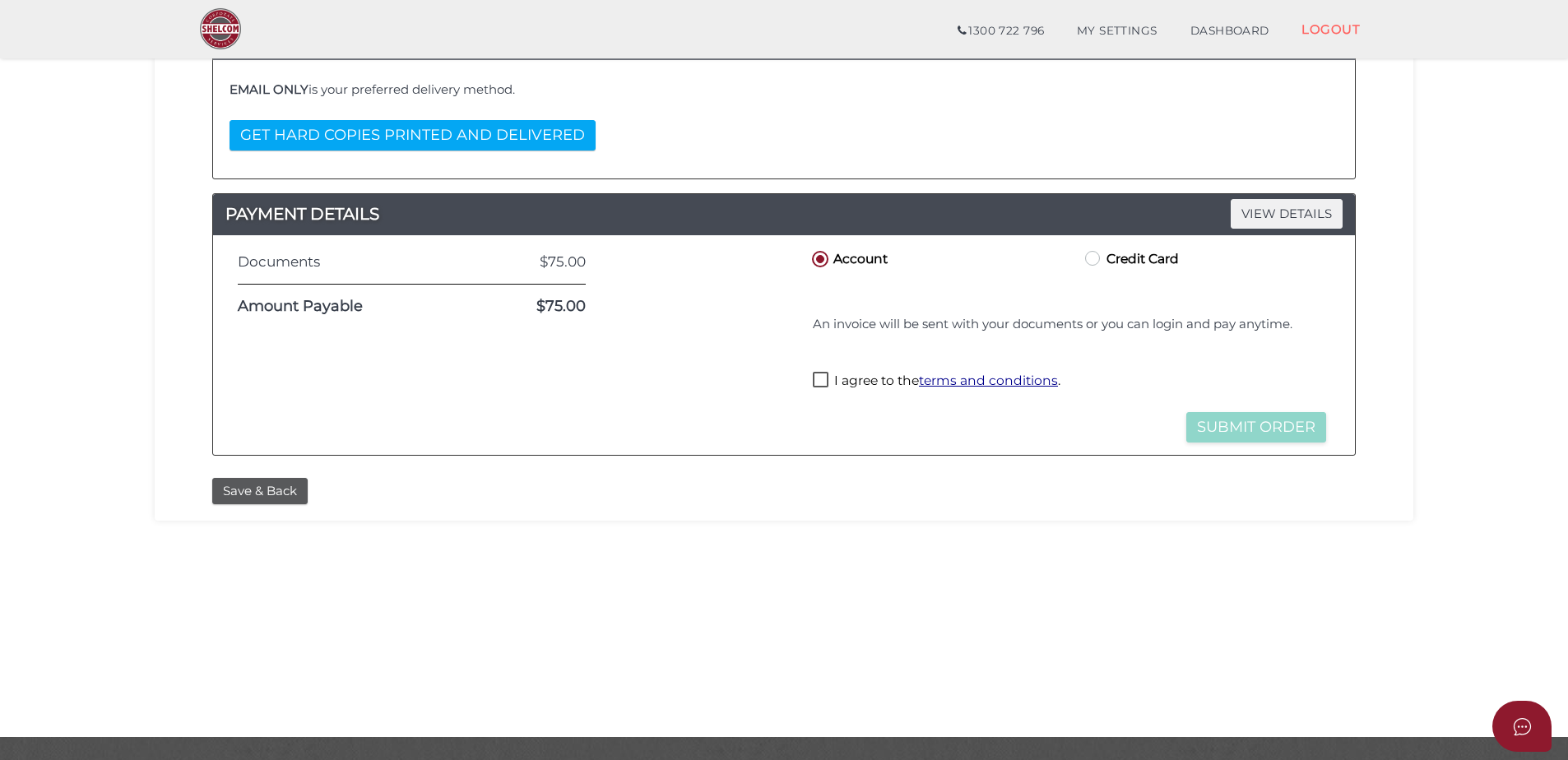
click at [821, 383] on label "I agree to the terms and conditions ." at bounding box center [936, 382] width 247 height 20
checkbox input "true"
click at [1242, 434] on button "Submit Order" at bounding box center [1256, 427] width 140 height 30
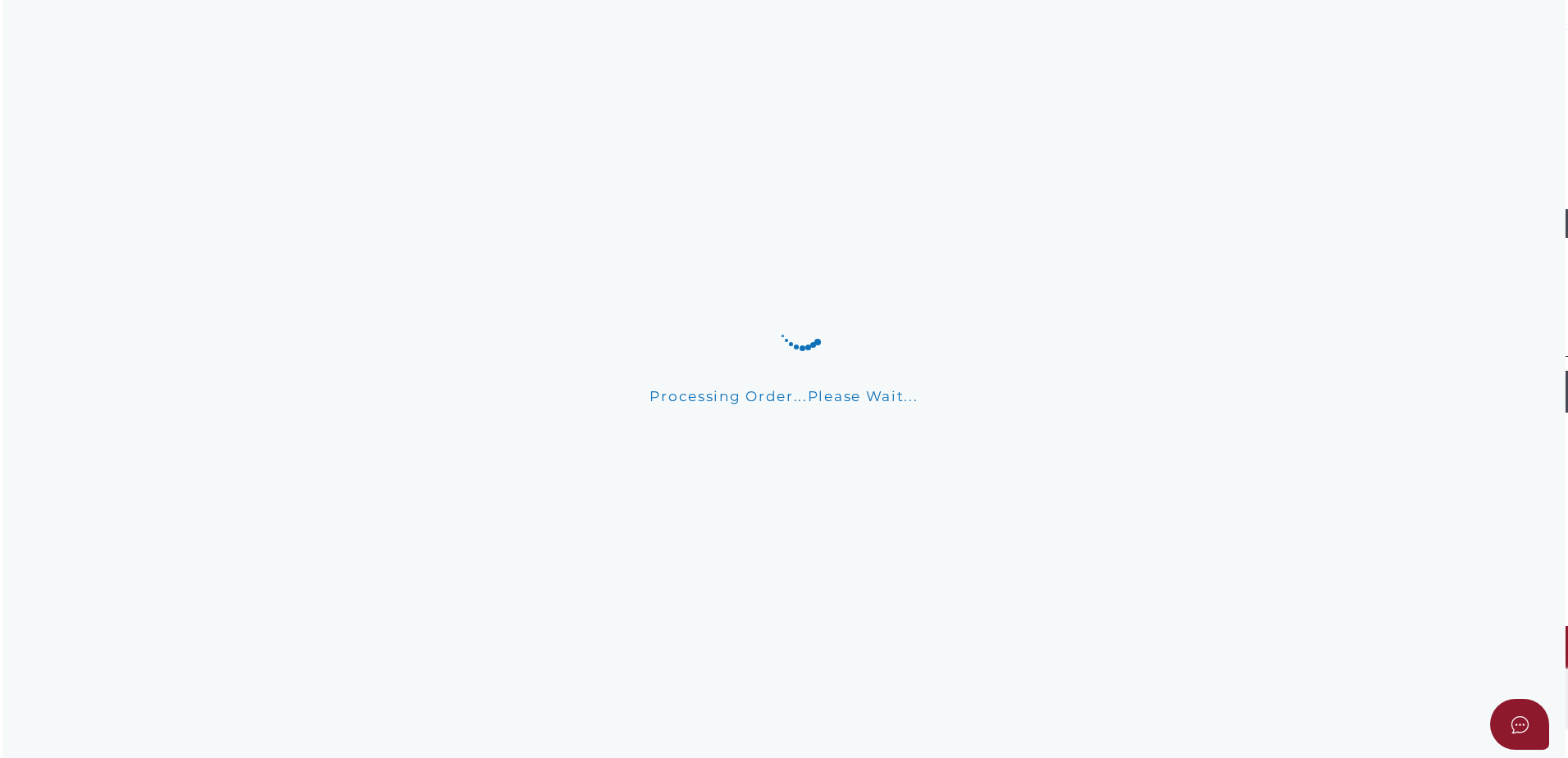
scroll to position [0, 0]
